Goal: Task Accomplishment & Management: Use online tool/utility

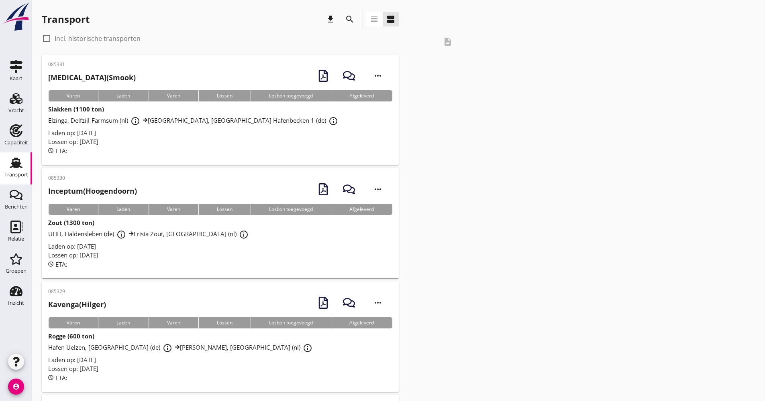
click at [361, 19] on div "Transport download search view_headline view_agenda" at bounding box center [220, 19] width 357 height 19
click at [349, 18] on icon "search" at bounding box center [350, 19] width 10 height 10
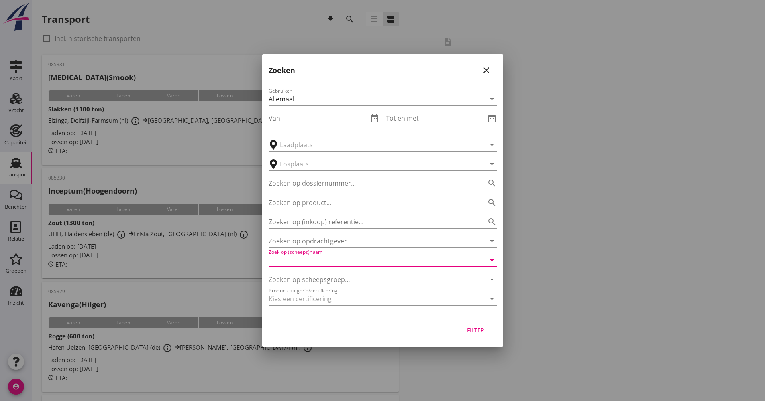
click at [300, 254] on input "Zoek op (scheeps)naam" at bounding box center [371, 260] width 205 height 13
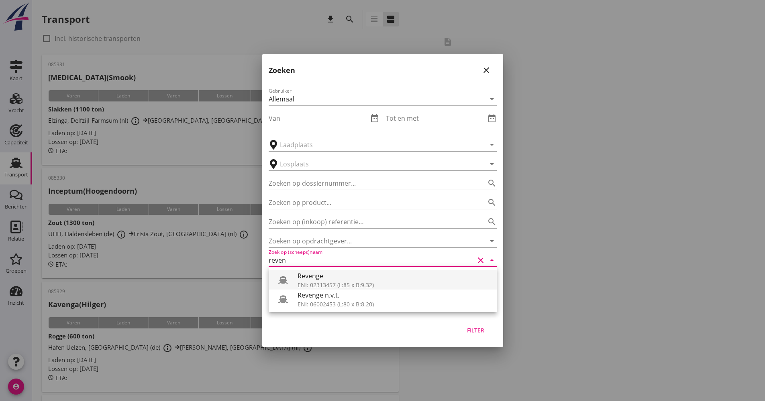
drag, startPoint x: 300, startPoint y: 279, endPoint x: 303, endPoint y: 277, distance: 4.1
click at [300, 279] on div "Revenge" at bounding box center [393, 276] width 193 height 10
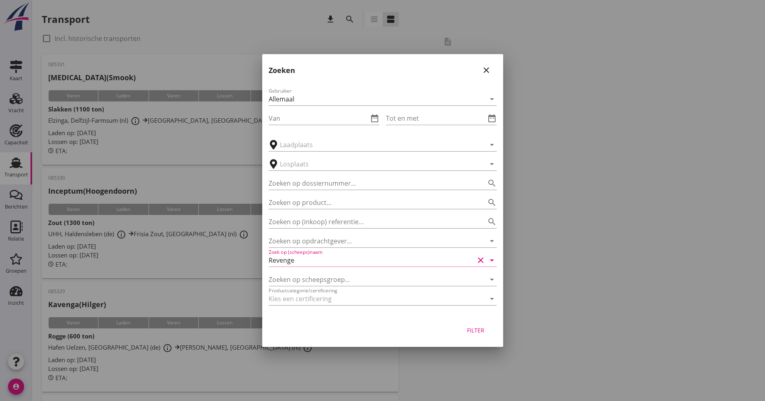
click at [478, 332] on div "Filter" at bounding box center [475, 330] width 22 height 8
type input "Revenge"
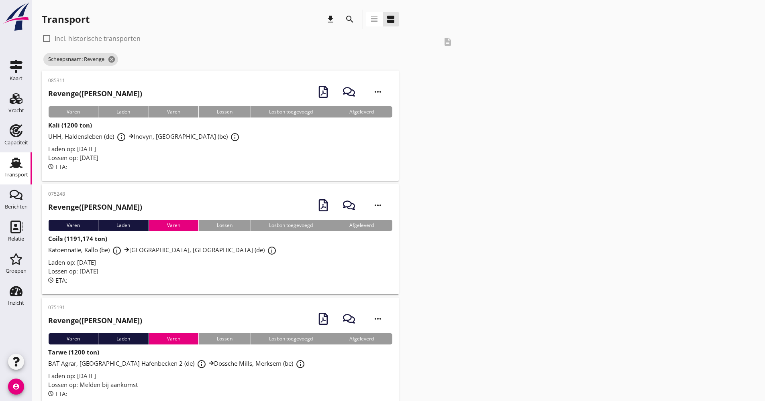
click at [202, 148] on div "Laden op: [DATE]" at bounding box center [220, 148] width 344 height 9
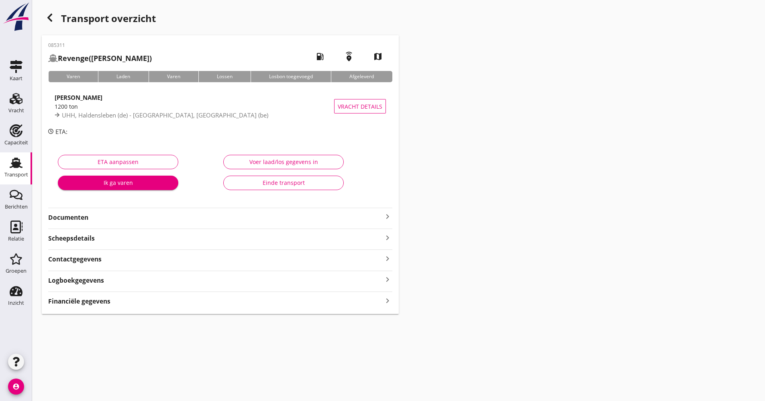
click at [97, 281] on strong "Logboekgegevens" at bounding box center [76, 280] width 56 height 9
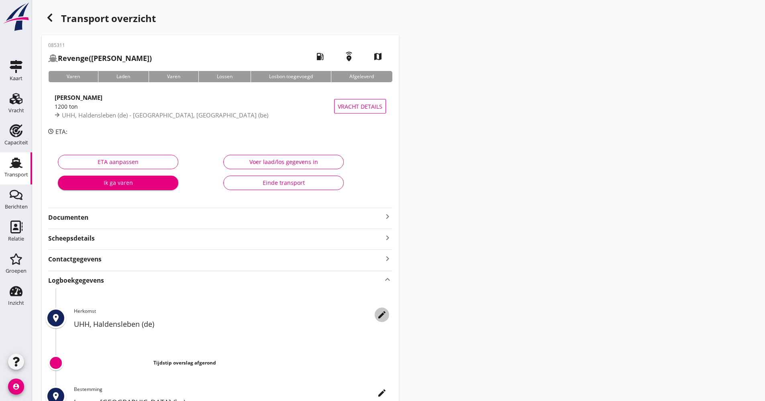
click at [388, 313] on div "edit" at bounding box center [381, 315] width 14 height 10
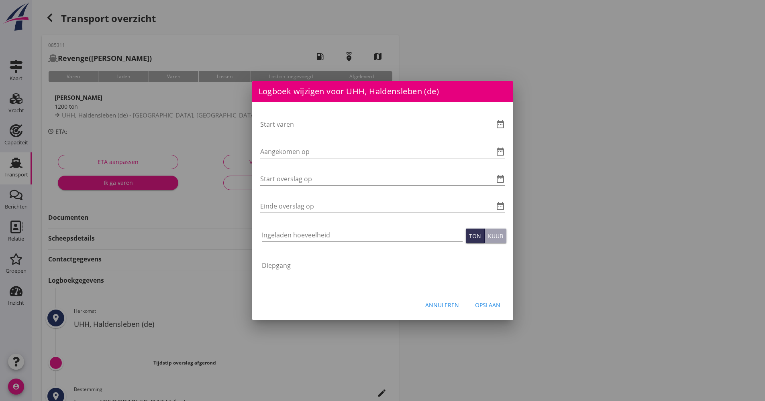
click at [498, 127] on icon "date_range" at bounding box center [500, 125] width 10 height 10
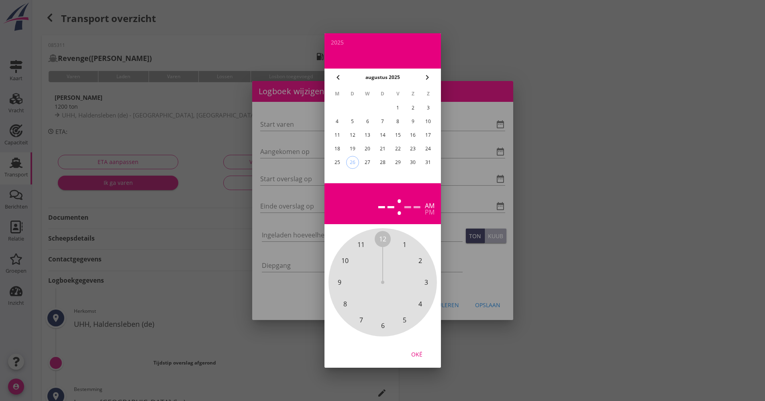
click at [353, 163] on div "26" at bounding box center [352, 163] width 12 height 12
drag, startPoint x: 386, startPoint y: 234, endPoint x: 385, endPoint y: 320, distance: 85.9
click at [385, 323] on div "12 1 2 3 4 5 6 7 8 9 10 11" at bounding box center [382, 282] width 87 height 87
click at [384, 240] on span "00" at bounding box center [382, 239] width 7 height 10
click at [414, 361] on button "Oké" at bounding box center [416, 354] width 35 height 14
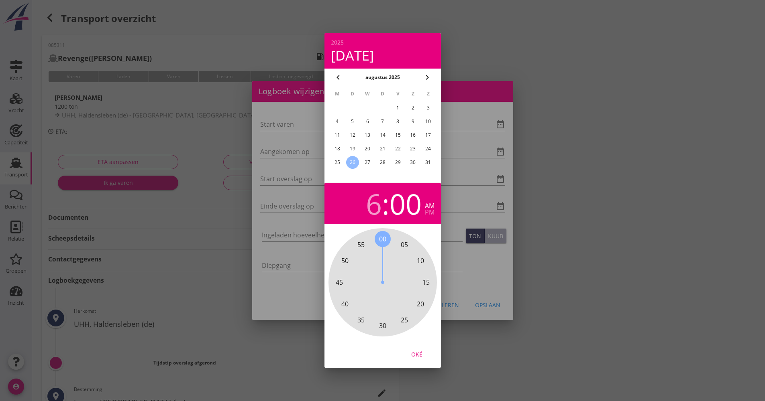
type input "[DATE] 06:00"
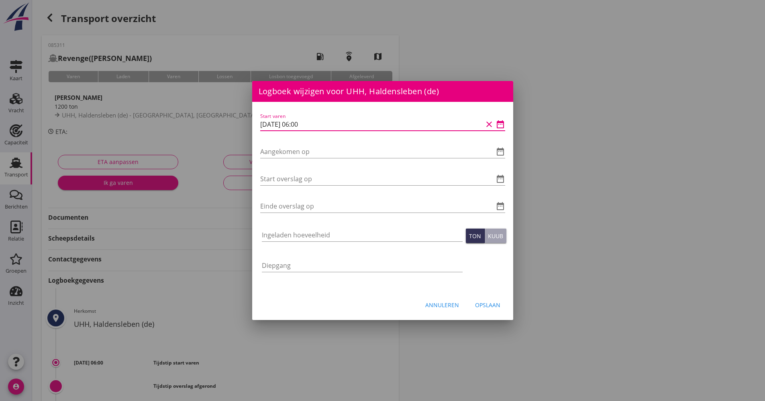
drag, startPoint x: 317, startPoint y: 126, endPoint x: 256, endPoint y: 124, distance: 61.0
click at [251, 126] on div "Logboek wijzigen voor Inovyn, [GEOGRAPHIC_DATA] (be) Start varen date_range Aan…" at bounding box center [382, 268] width 765 height 536
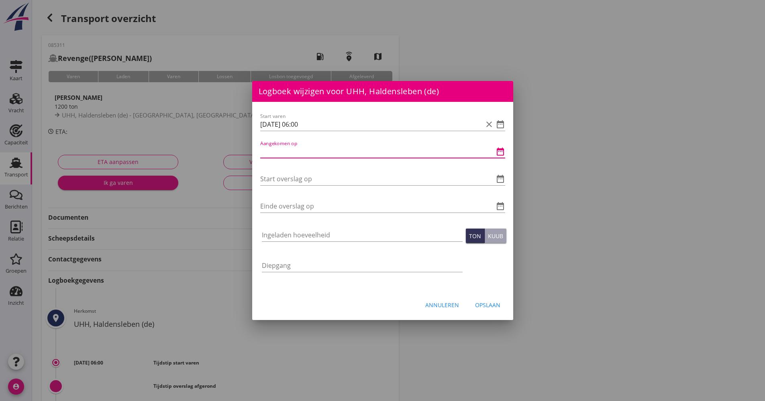
paste input "[DATE] 06:00"
type input "[DATE] 06:00"
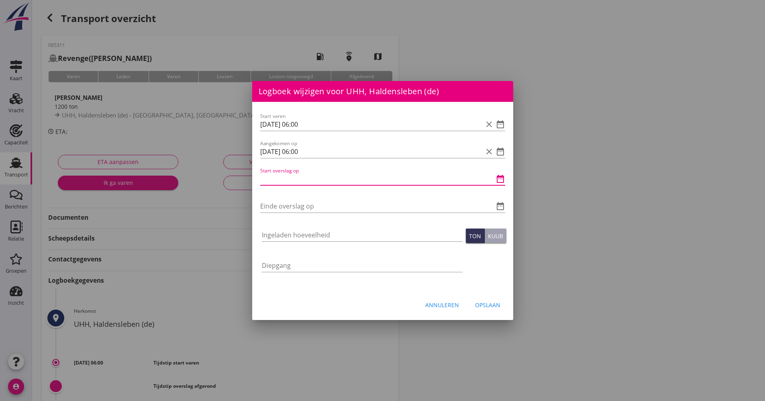
paste input "[DATE] 06:00"
type input "[DATE] 06:00"
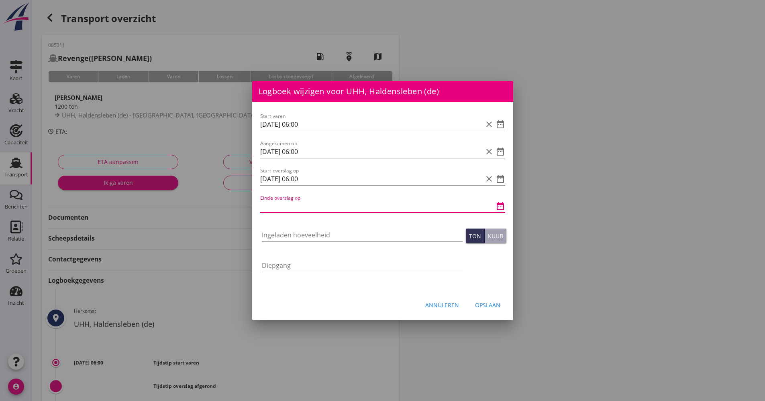
drag, startPoint x: 301, startPoint y: 199, endPoint x: 291, endPoint y: 208, distance: 13.3
paste input "[DATE] 06:00"
type input "[DATE] 06:00"
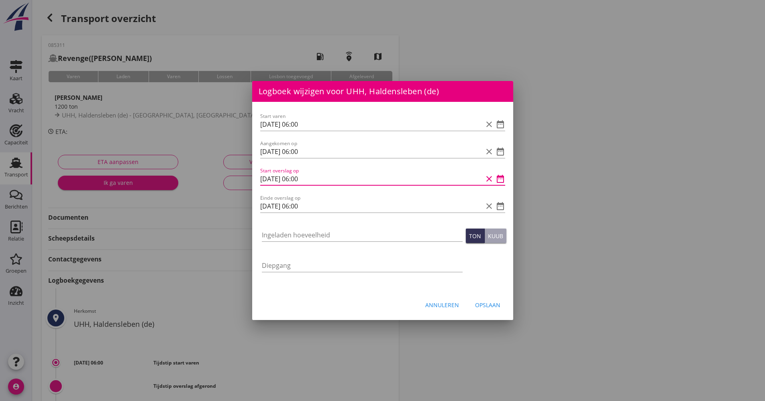
drag, startPoint x: 303, startPoint y: 179, endPoint x: 299, endPoint y: 167, distance: 12.7
click at [299, 175] on input "[DATE] 06:00" at bounding box center [371, 179] width 222 height 13
type input "[DATE] 07:00"
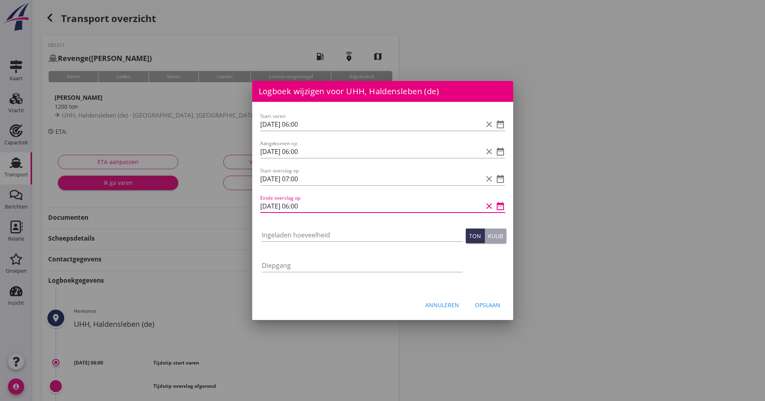
drag, startPoint x: 313, startPoint y: 208, endPoint x: 301, endPoint y: 206, distance: 11.4
click at [296, 207] on input "[DATE] 06:00" at bounding box center [371, 206] width 222 height 13
type input "[DATE] 16:00"
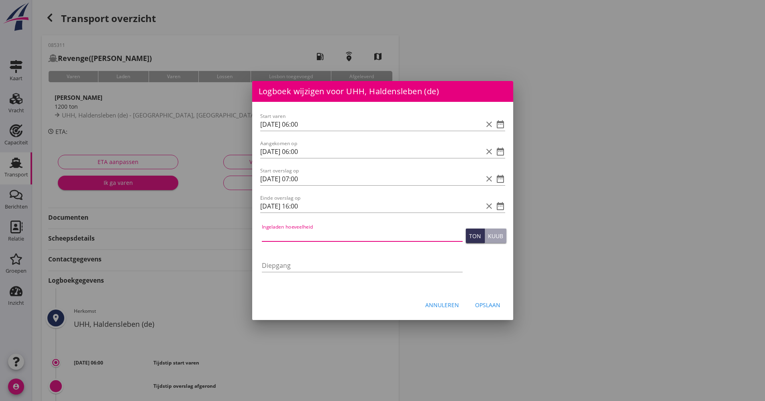
click at [295, 235] on input "Ingeladen hoeveelheid" at bounding box center [362, 235] width 201 height 13
type input "1201.795"
click at [508, 308] on div "Annuleren Opslaan" at bounding box center [382, 304] width 261 height 27
click at [497, 305] on div "Opslaan" at bounding box center [487, 305] width 25 height 8
